Goal: Navigation & Orientation: Find specific page/section

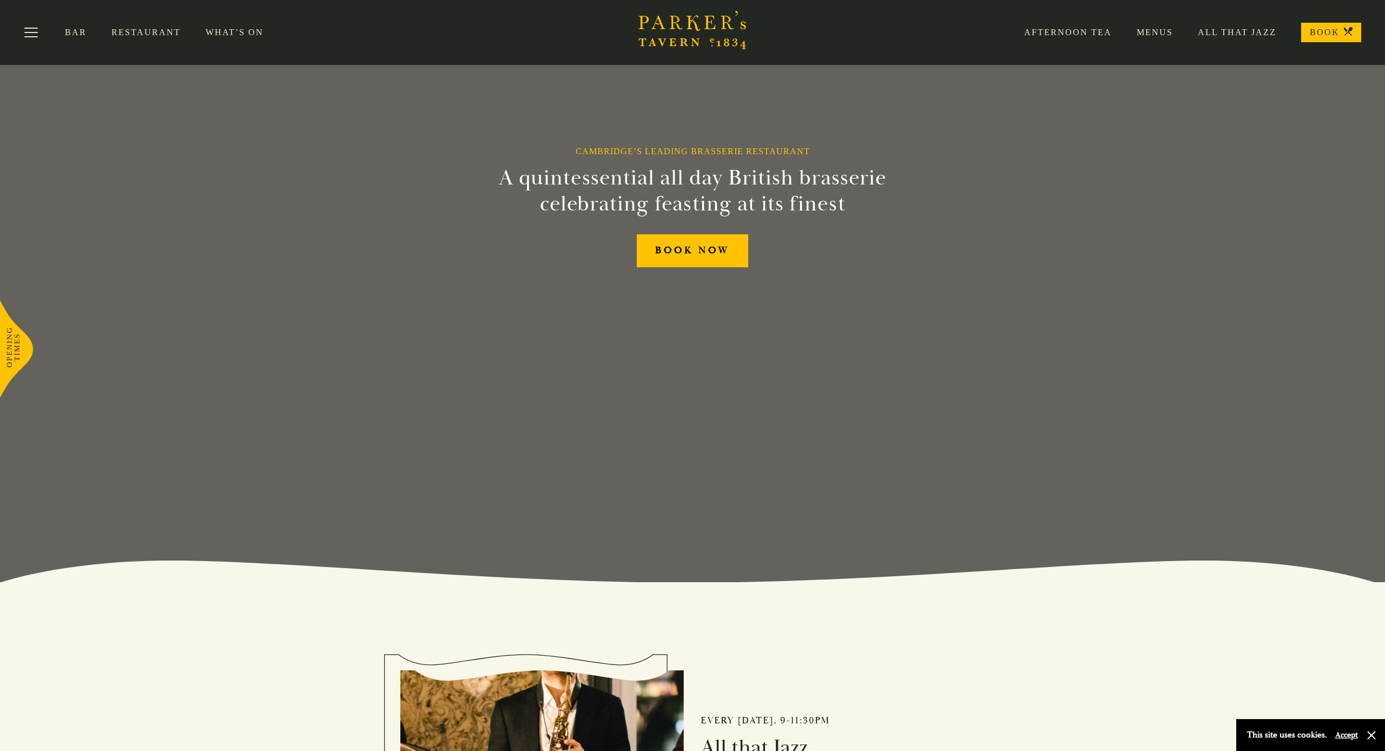
scroll to position [161, 0]
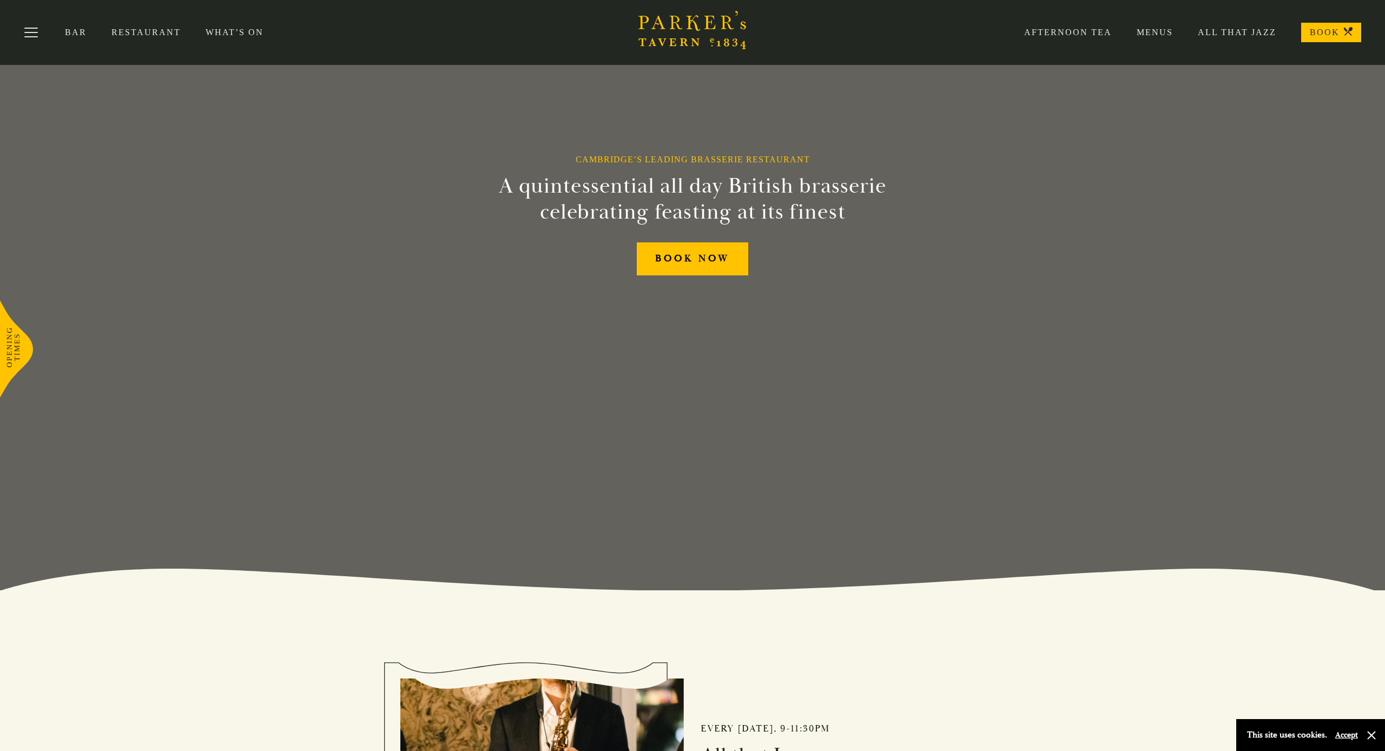
click at [1157, 34] on link "Menus" at bounding box center [1142, 32] width 61 height 11
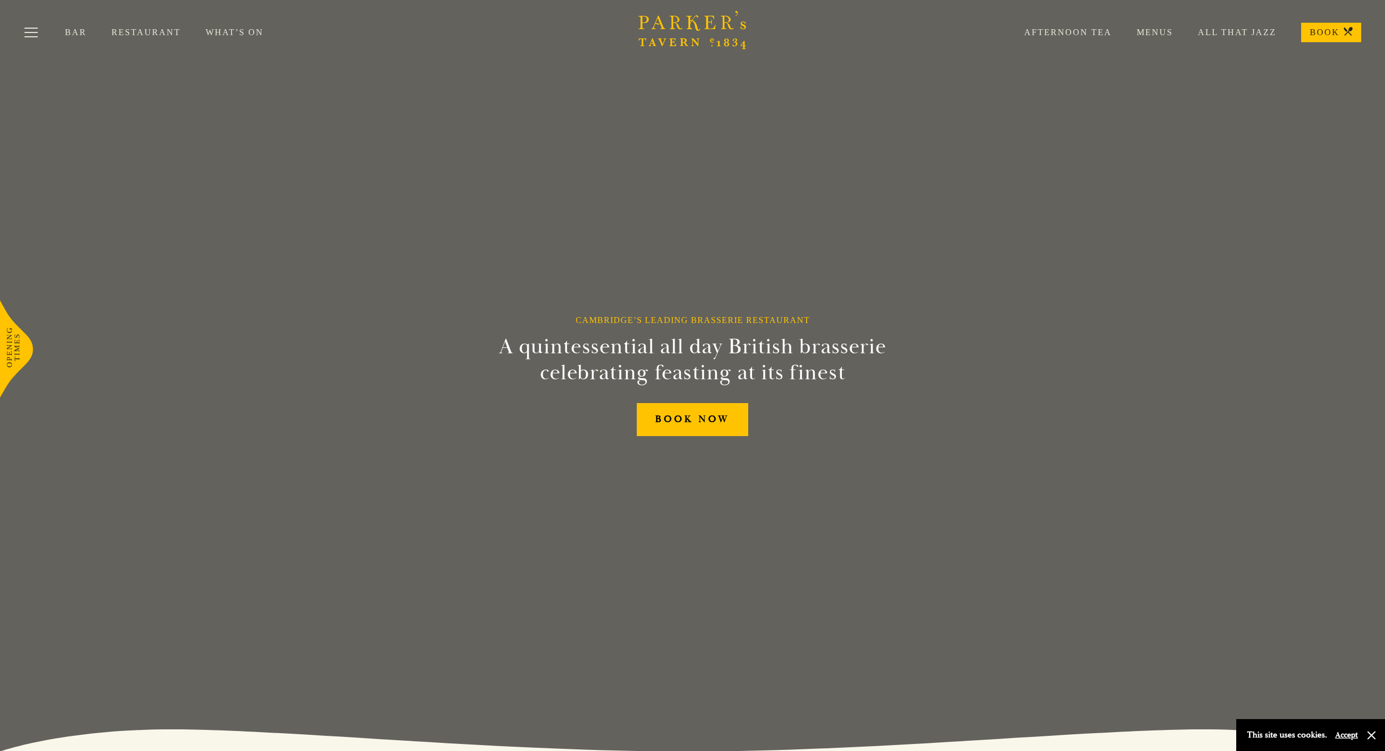
scroll to position [0, 0]
click at [140, 33] on link "Restaurant" at bounding box center [158, 32] width 94 height 11
click at [1148, 34] on link "Menus" at bounding box center [1142, 32] width 61 height 11
